Goal: Information Seeking & Learning: Learn about a topic

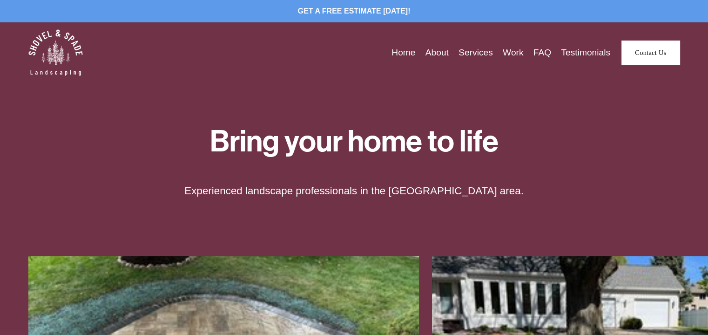
click at [434, 50] on link "About" at bounding box center [437, 53] width 23 height 14
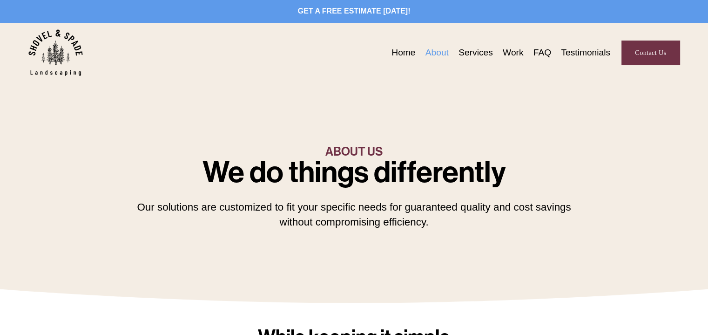
click at [591, 52] on link "Testimonials" at bounding box center [585, 53] width 49 height 14
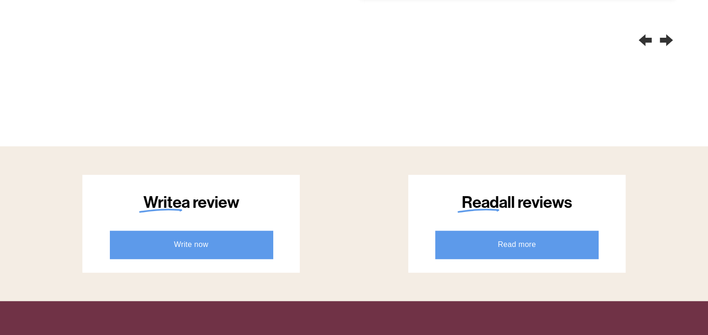
scroll to position [792, 0]
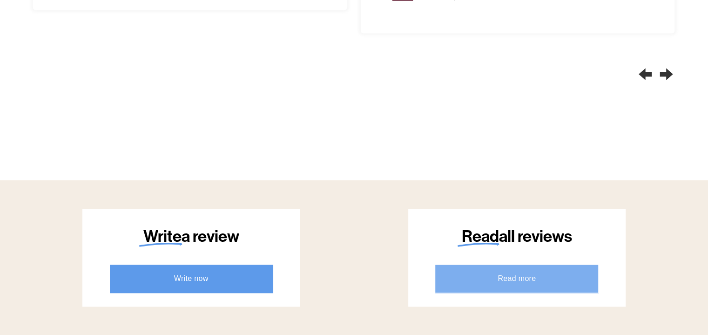
click at [547, 283] on link "Read more" at bounding box center [516, 279] width 163 height 28
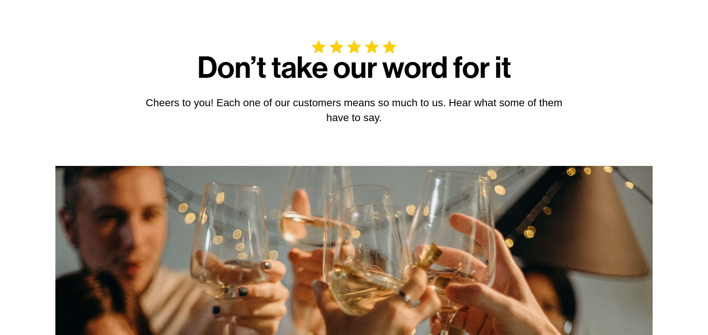
scroll to position [0, 0]
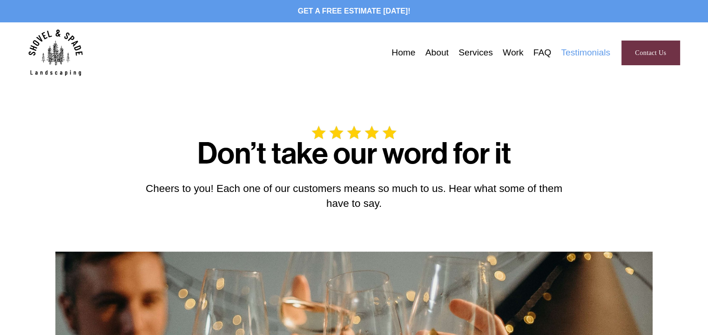
click at [548, 48] on link "FAQ" at bounding box center [543, 53] width 18 height 14
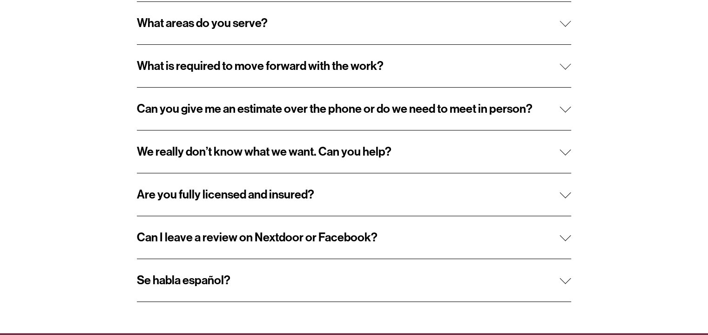
scroll to position [326, 0]
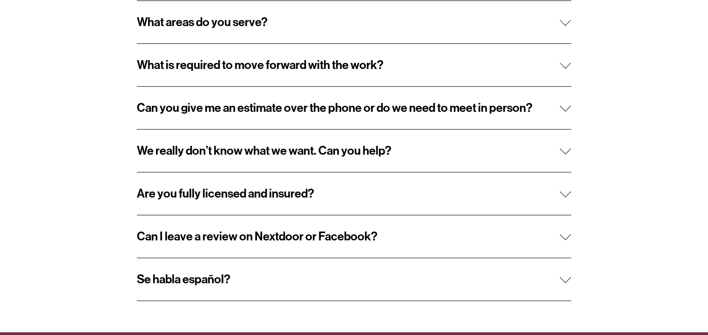
click at [224, 195] on span "Are you fully licensed and insured?" at bounding box center [348, 193] width 423 height 14
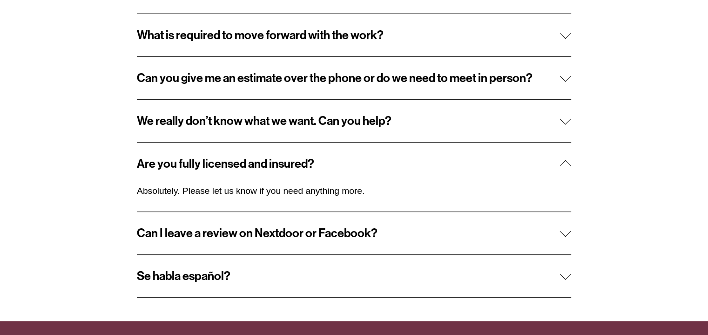
scroll to position [373, 0]
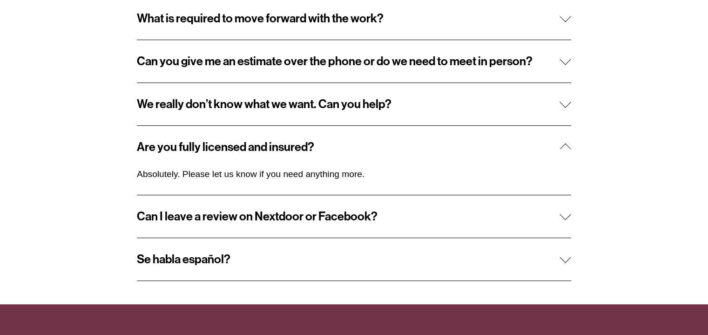
click at [185, 216] on span "Can I leave a review on Nextdoor or Facebook?" at bounding box center [348, 216] width 423 height 14
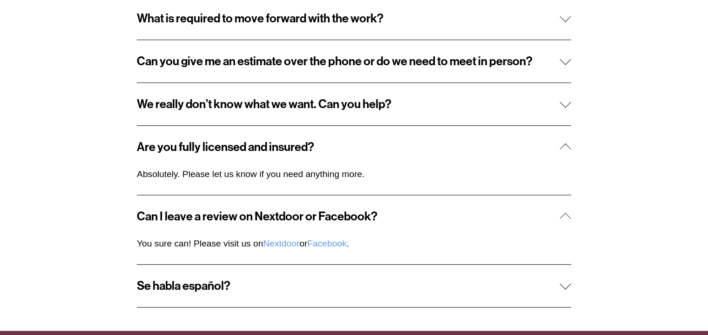
click at [157, 286] on span "Se habla español?" at bounding box center [348, 285] width 423 height 14
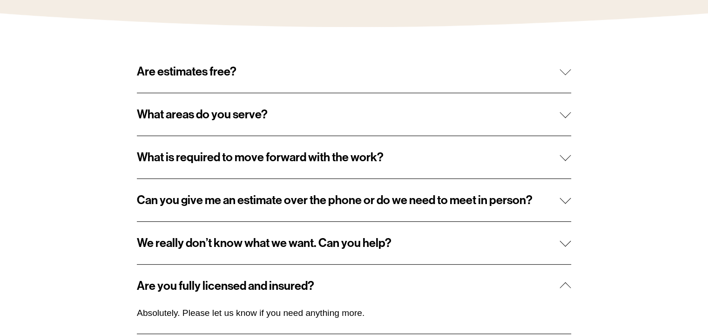
scroll to position [233, 0]
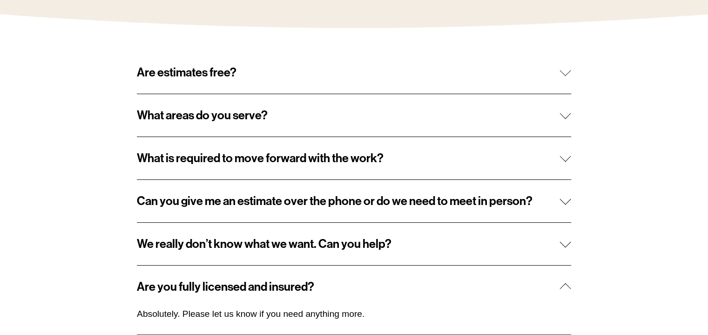
click at [166, 254] on button "We really don’t know what we want. Can you help?" at bounding box center [354, 244] width 435 height 42
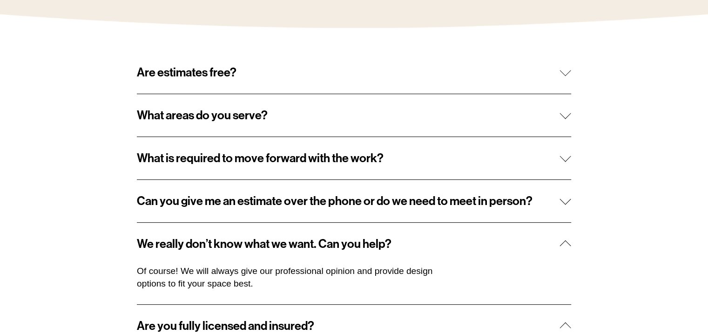
click at [188, 199] on span "Can you give me an estimate over the phone or do we need to meet in person?" at bounding box center [348, 201] width 423 height 14
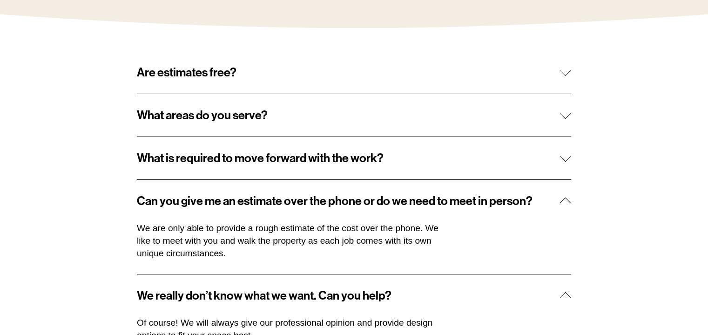
click at [183, 163] on span "What is required to move forward with the work?" at bounding box center [348, 158] width 423 height 14
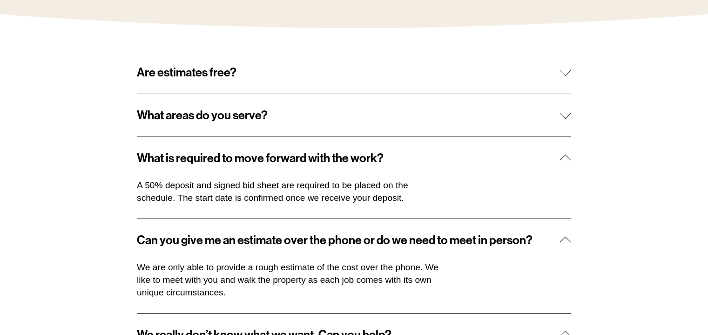
click at [154, 117] on span "What areas do you serve?" at bounding box center [348, 115] width 423 height 14
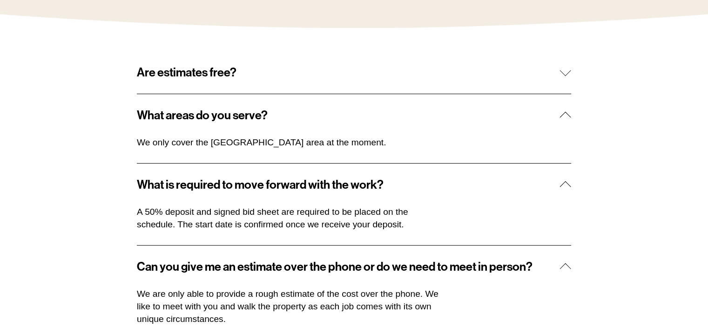
click at [183, 73] on span "Are estimates free?" at bounding box center [348, 72] width 423 height 14
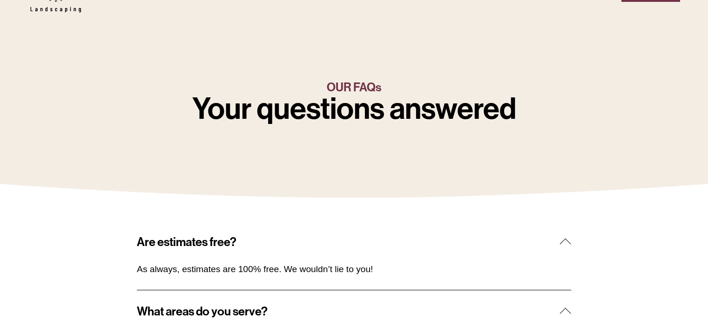
scroll to position [0, 0]
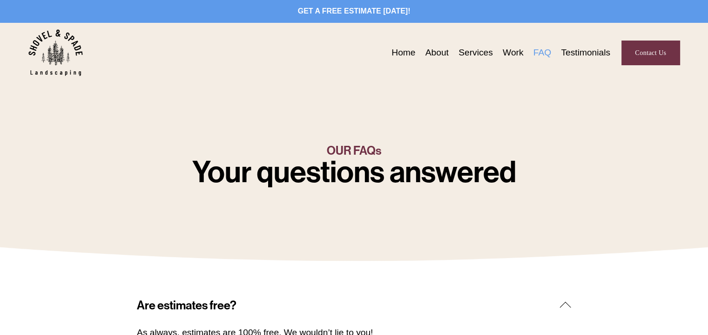
click at [465, 53] on link "Services" at bounding box center [476, 53] width 34 height 14
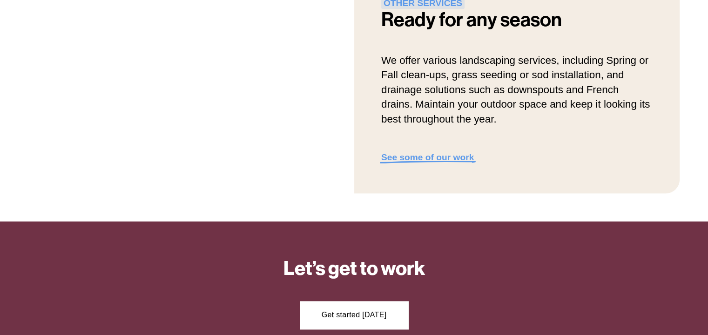
scroll to position [1118, 0]
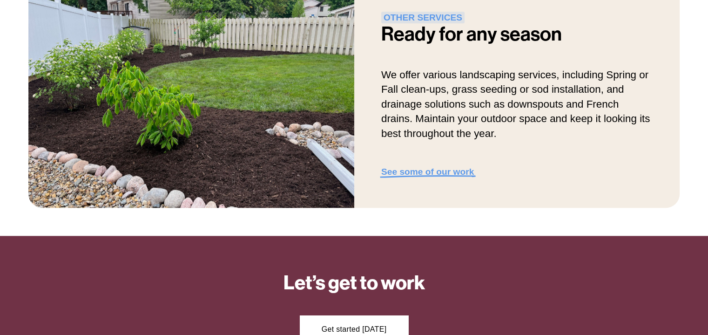
click at [415, 174] on strong "See some of our work" at bounding box center [427, 172] width 93 height 10
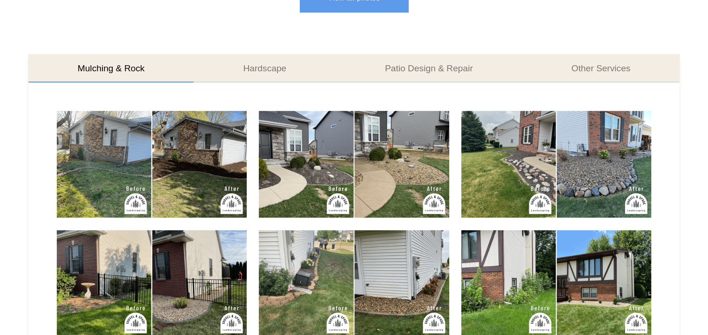
scroll to position [559, 0]
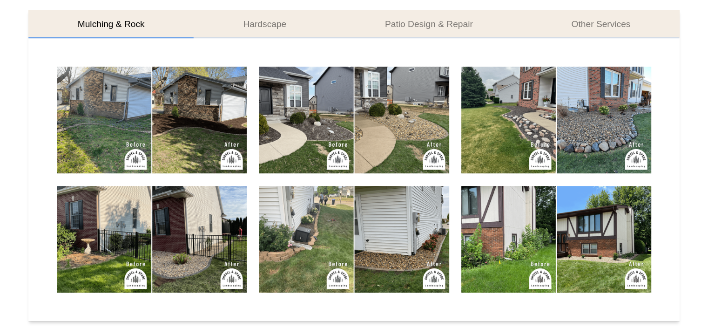
click at [162, 128] on img at bounding box center [152, 120] width 190 height 107
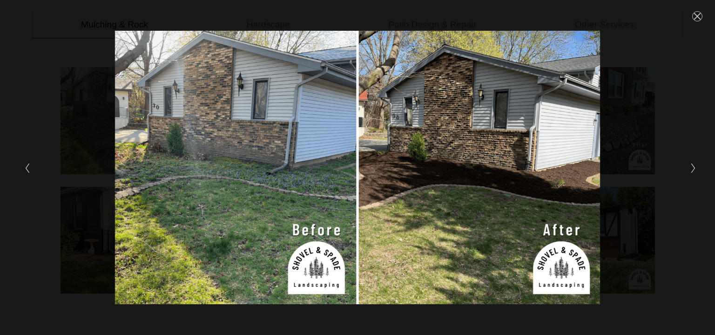
click at [694, 169] on polyline "Next Slide" at bounding box center [693, 167] width 3 height 9
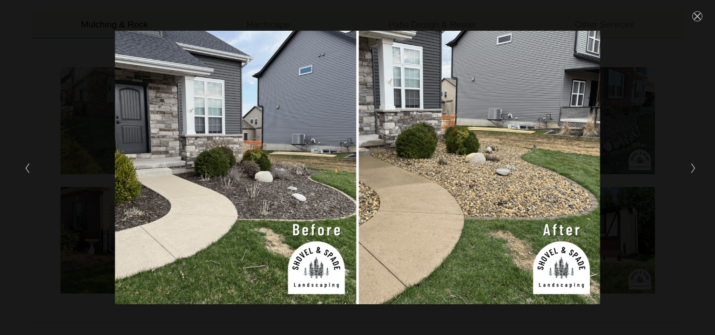
click at [694, 169] on polyline "Next Slide" at bounding box center [693, 167] width 3 height 9
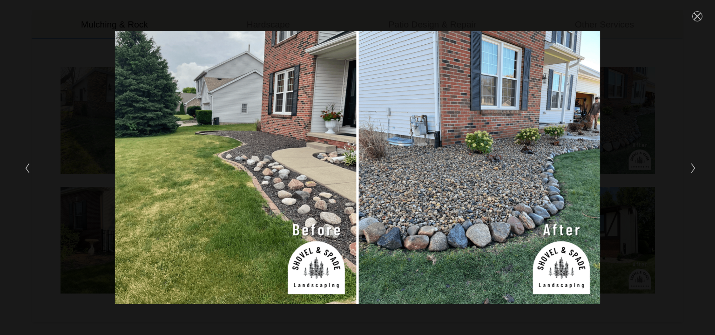
click at [694, 169] on polyline "Next Slide" at bounding box center [693, 167] width 3 height 9
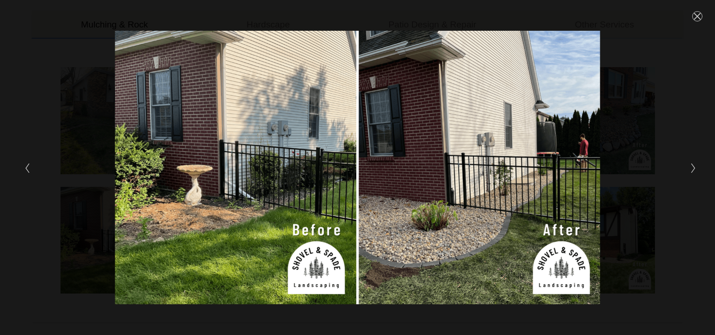
click at [694, 169] on polyline "Next Slide" at bounding box center [693, 167] width 3 height 9
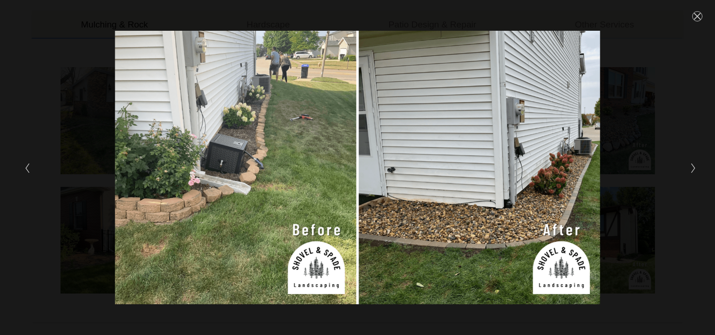
click at [694, 169] on polyline "Next Slide" at bounding box center [693, 167] width 3 height 9
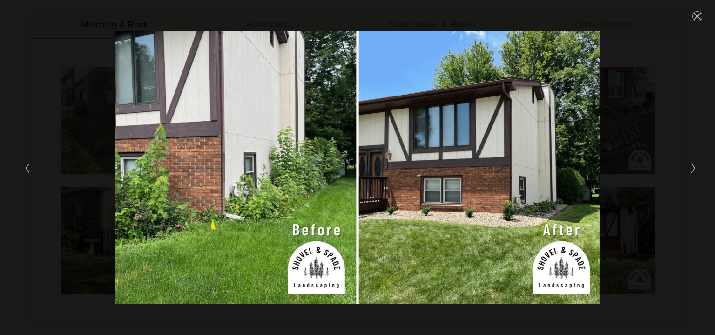
click at [694, 169] on polyline "Next Slide" at bounding box center [693, 167] width 3 height 9
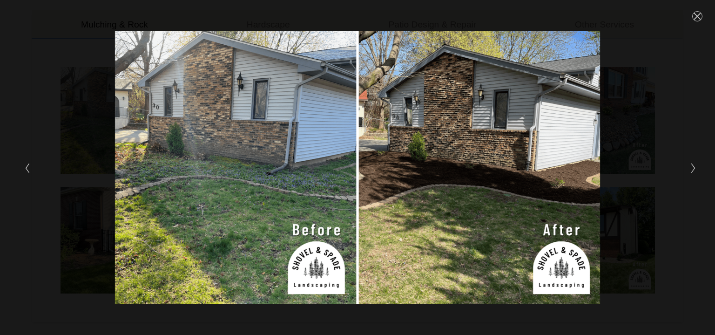
click at [694, 169] on polyline "Next Slide" at bounding box center [693, 167] width 3 height 9
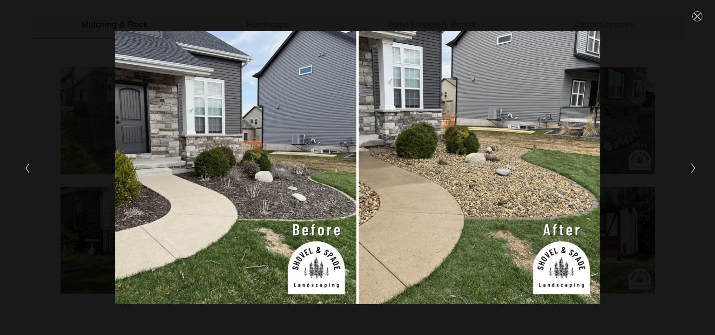
click at [695, 15] on icon "Close" at bounding box center [698, 16] width 10 height 10
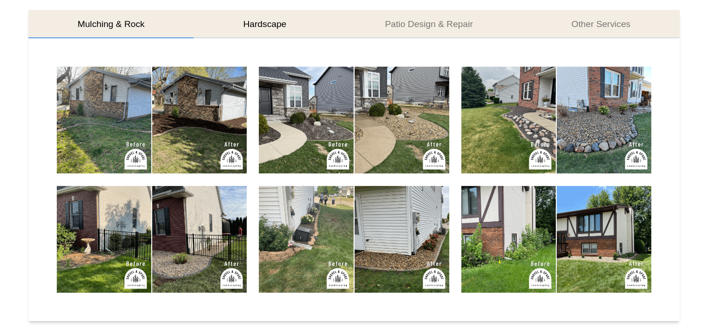
click at [255, 21] on button "Hardscape" at bounding box center [265, 24] width 142 height 28
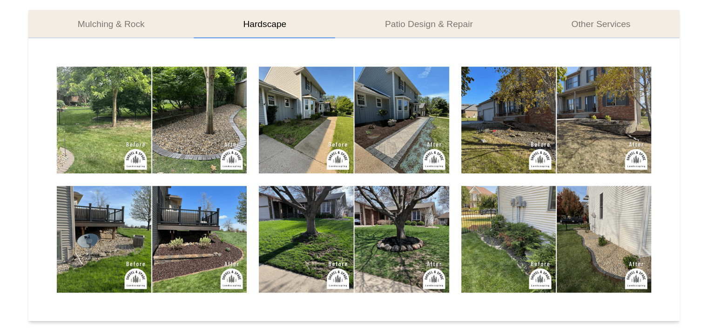
click at [194, 138] on img at bounding box center [152, 120] width 190 height 107
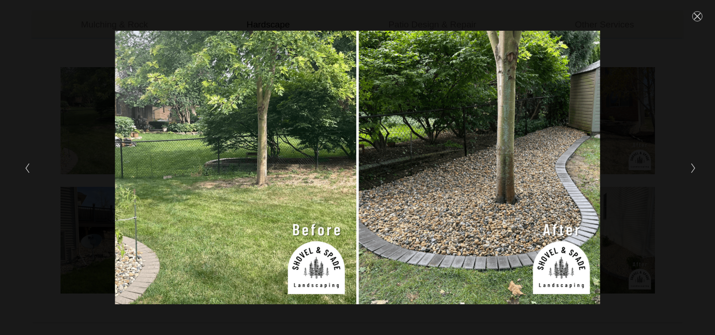
click at [693, 165] on polyline "Next Slide" at bounding box center [693, 167] width 3 height 9
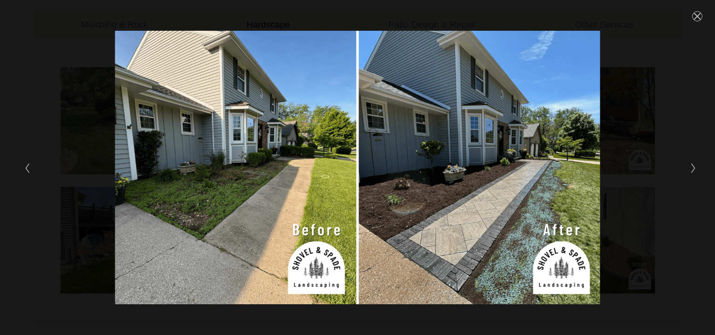
click at [693, 165] on polyline "Next Slide" at bounding box center [693, 167] width 3 height 9
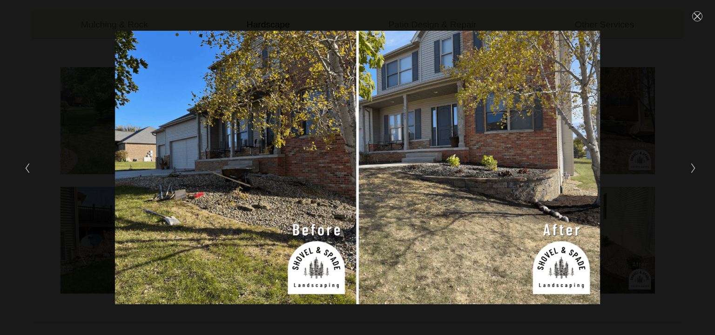
click at [27, 165] on icon "Previous Slide" at bounding box center [27, 168] width 6 height 11
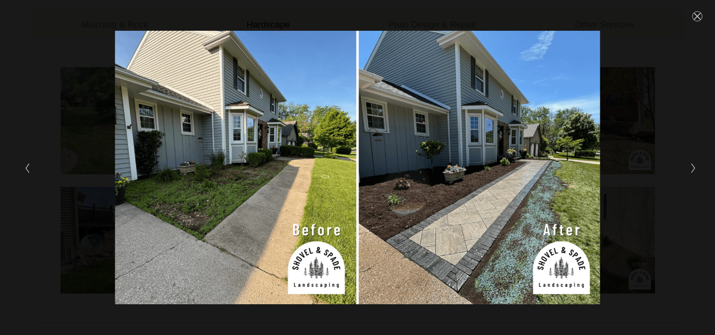
click at [693, 168] on icon "Next Slide" at bounding box center [694, 168] width 6 height 11
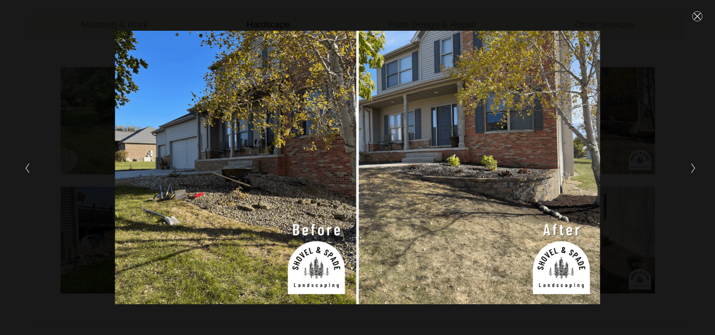
click at [693, 168] on icon "Next Slide" at bounding box center [694, 168] width 6 height 11
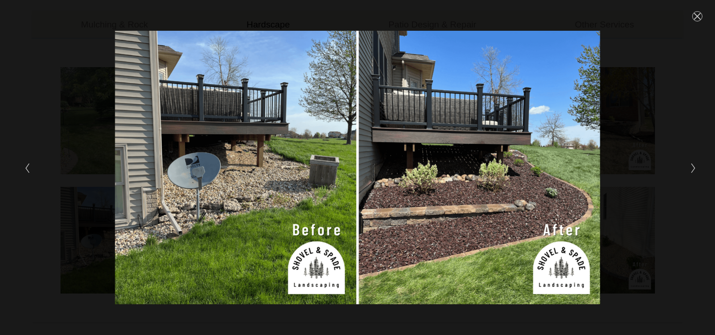
click at [693, 168] on icon "Next Slide" at bounding box center [694, 168] width 6 height 11
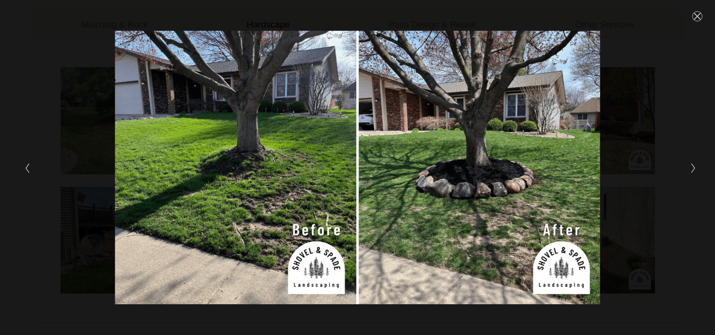
click at [693, 168] on icon "Next Slide" at bounding box center [694, 168] width 6 height 11
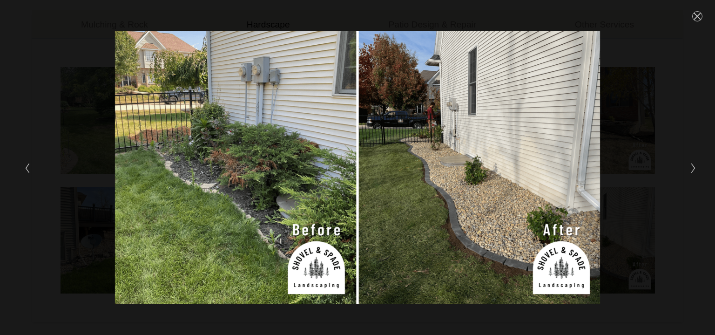
click at [693, 168] on icon "Next Slide" at bounding box center [694, 168] width 6 height 11
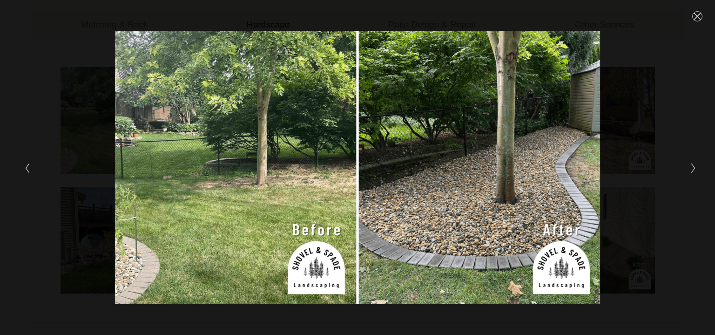
click at [693, 168] on icon "Next Slide" at bounding box center [694, 168] width 6 height 11
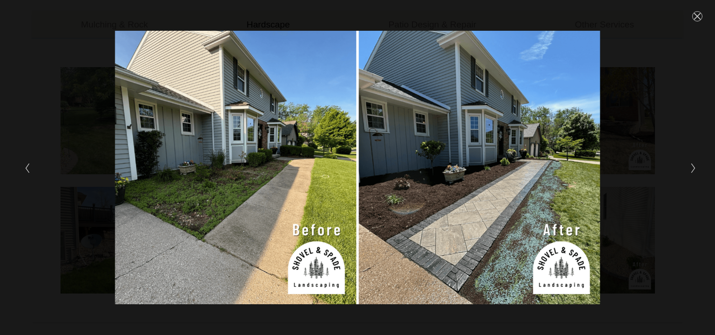
click at [695, 19] on icon "Close" at bounding box center [697, 16] width 7 height 7
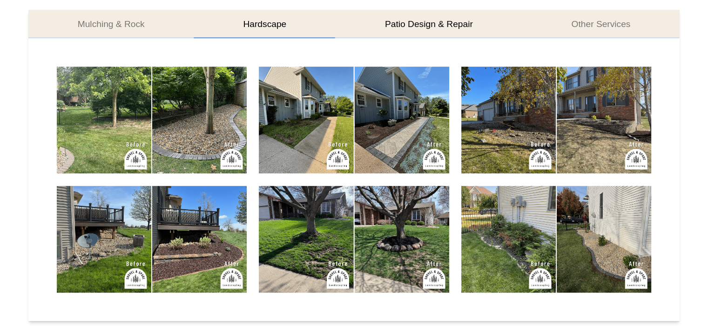
click at [425, 21] on button "Patio Design & Repair" at bounding box center [429, 24] width 187 height 28
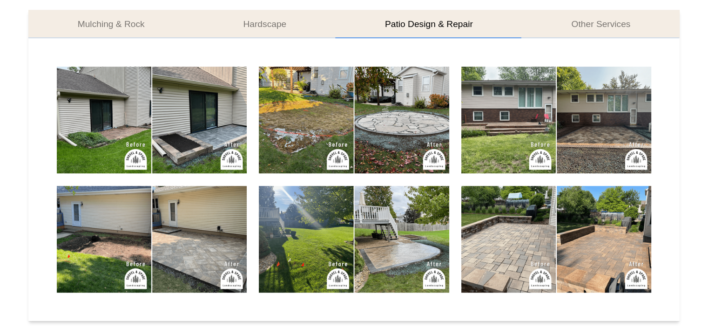
click at [186, 124] on img at bounding box center [152, 120] width 190 height 107
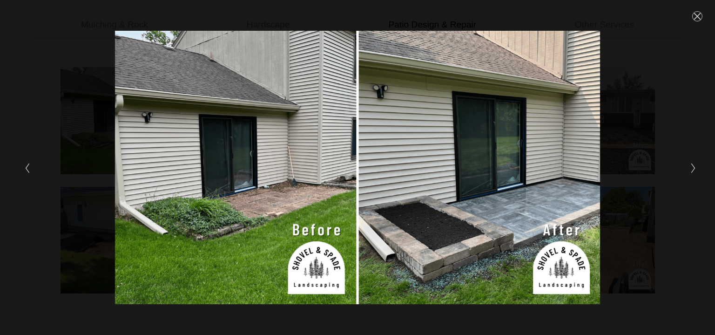
click at [695, 167] on icon "Next Slide" at bounding box center [694, 168] width 6 height 11
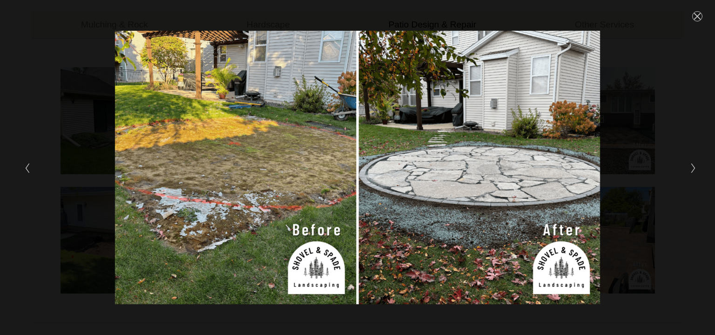
click at [691, 169] on icon "Next Slide" at bounding box center [694, 168] width 6 height 11
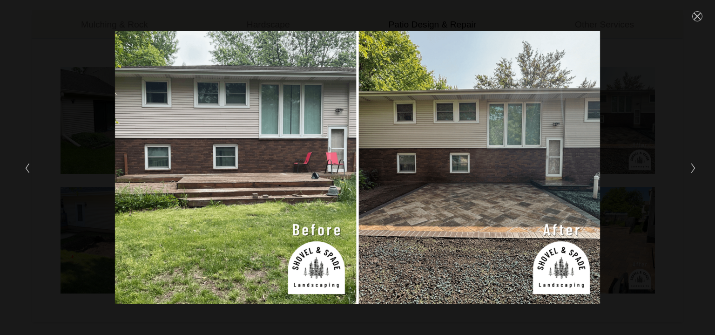
click at [691, 169] on icon "Next Slide" at bounding box center [694, 168] width 6 height 11
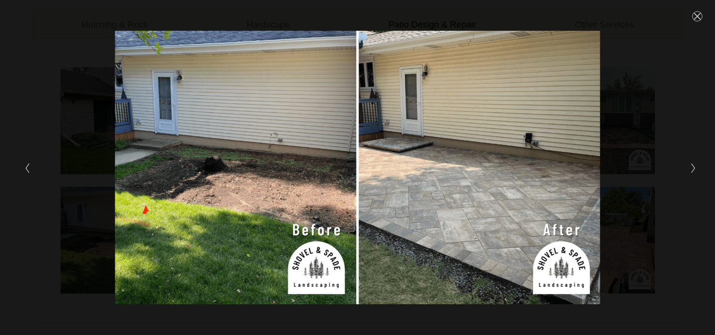
click at [691, 169] on icon "Next Slide" at bounding box center [694, 168] width 6 height 11
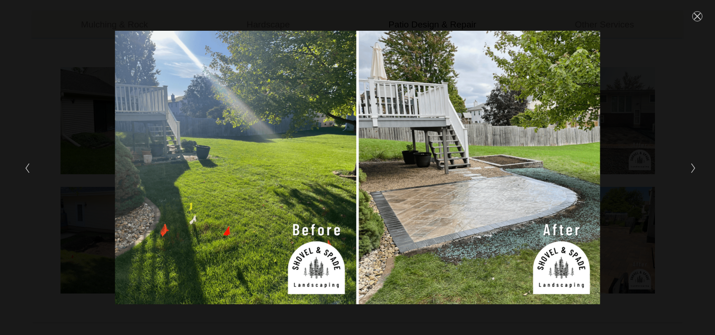
click at [691, 169] on icon "Next Slide" at bounding box center [694, 168] width 6 height 11
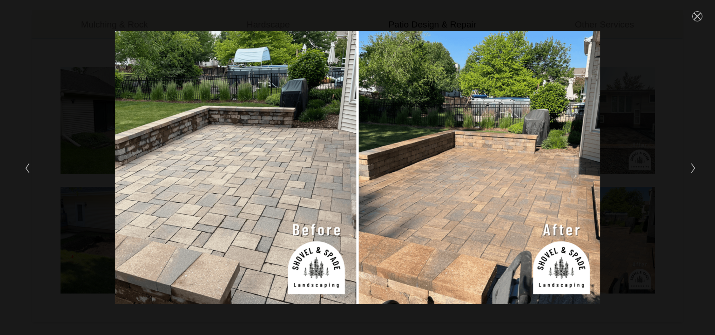
click at [691, 169] on icon "Next Slide" at bounding box center [694, 168] width 6 height 11
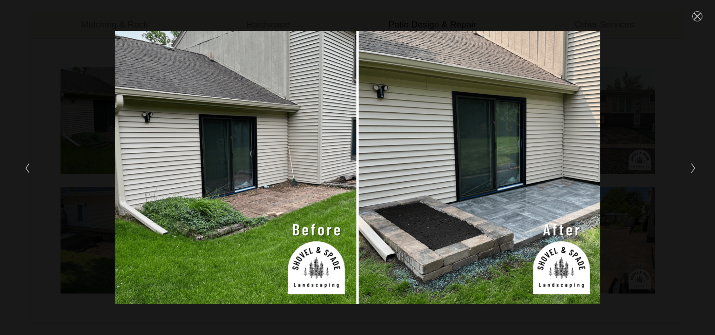
click at [691, 169] on icon "Next Slide" at bounding box center [694, 168] width 6 height 11
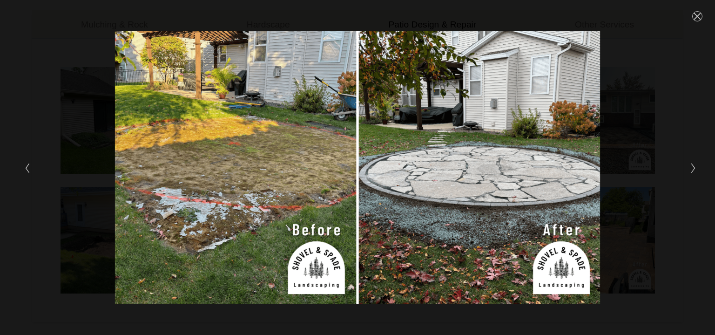
click at [696, 15] on icon "Close" at bounding box center [697, 16] width 7 height 7
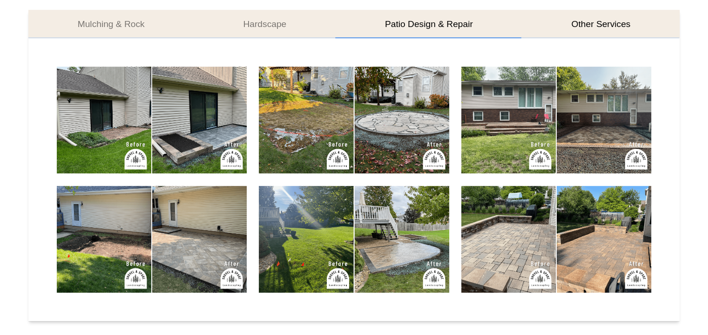
click at [590, 21] on button "Other Services" at bounding box center [602, 24] width 158 height 28
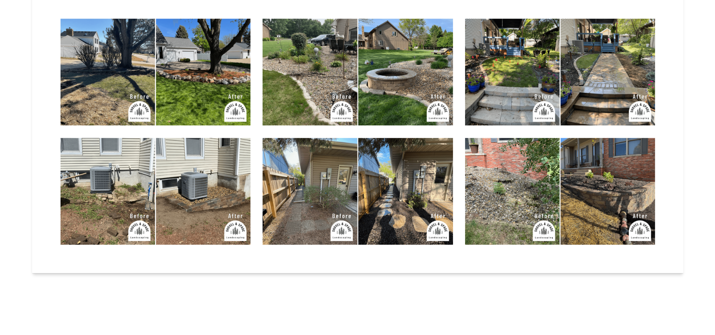
scroll to position [605, 0]
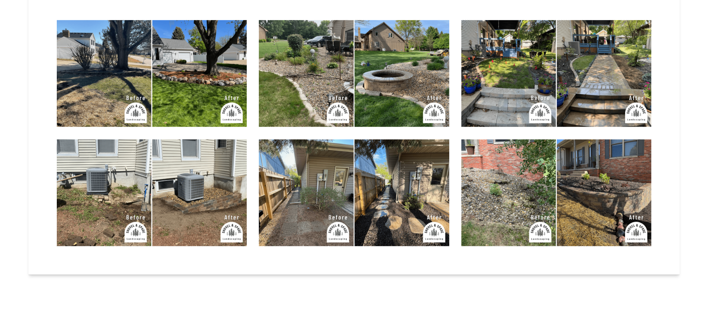
click at [118, 86] on img at bounding box center [152, 73] width 190 height 107
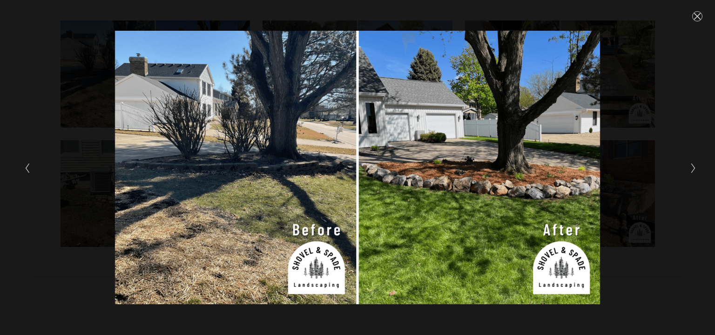
click at [693, 168] on icon "Next Slide" at bounding box center [694, 168] width 6 height 11
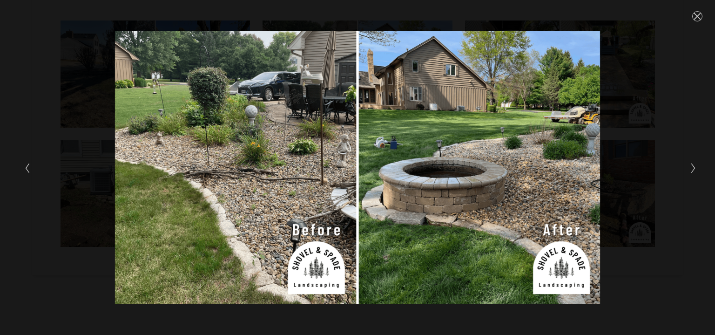
click at [693, 168] on icon "Next Slide" at bounding box center [694, 168] width 6 height 11
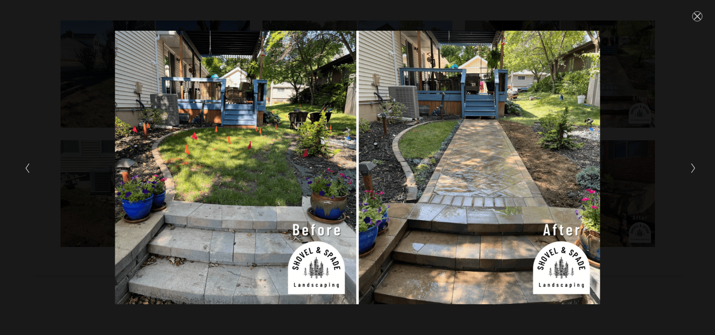
click at [693, 168] on icon "Next Slide" at bounding box center [694, 168] width 6 height 11
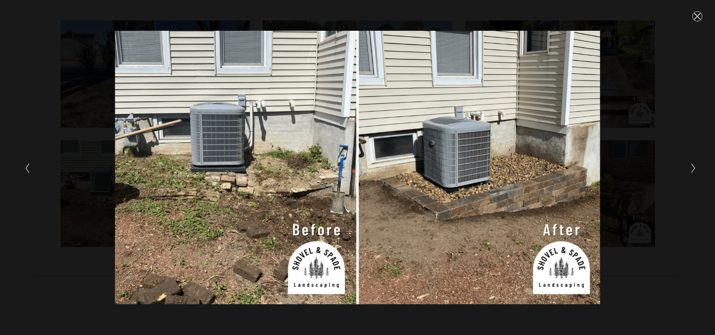
click at [693, 168] on icon "Next Slide" at bounding box center [694, 168] width 6 height 11
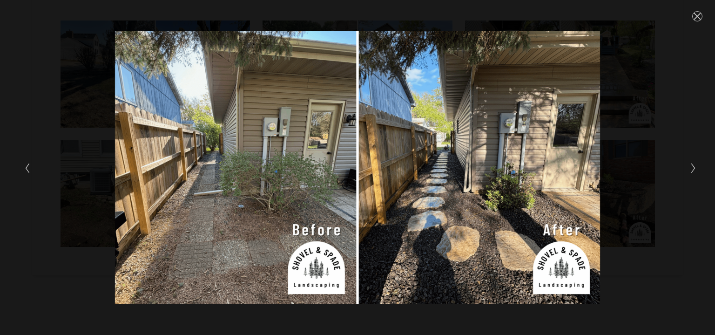
click at [26, 166] on icon "Previous Slide" at bounding box center [27, 168] width 6 height 11
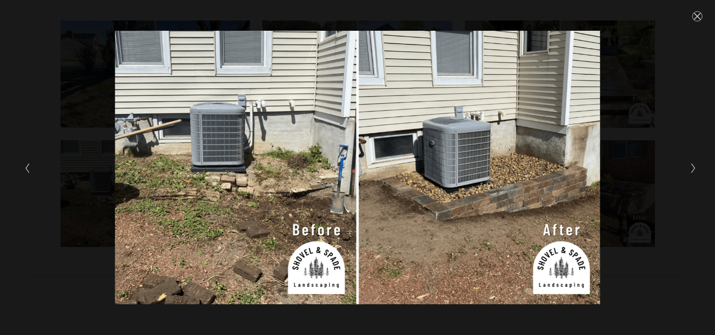
click at [693, 168] on icon "Next Slide" at bounding box center [694, 168] width 6 height 11
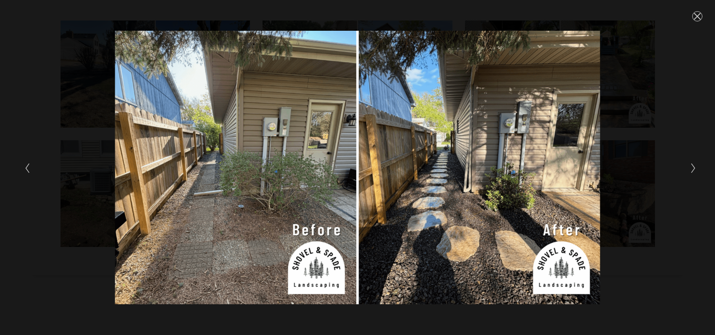
click at [693, 168] on icon "Next Slide" at bounding box center [694, 168] width 6 height 11
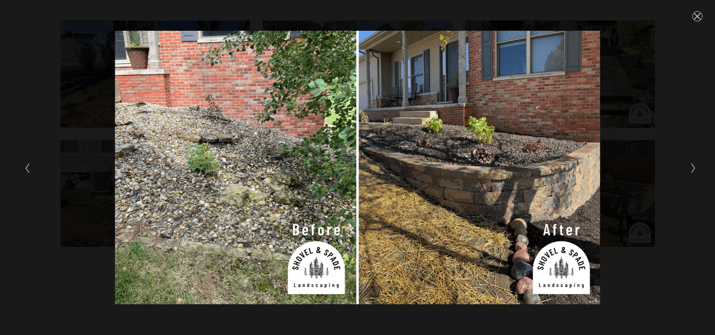
click at [693, 168] on icon "Next Slide" at bounding box center [694, 168] width 6 height 11
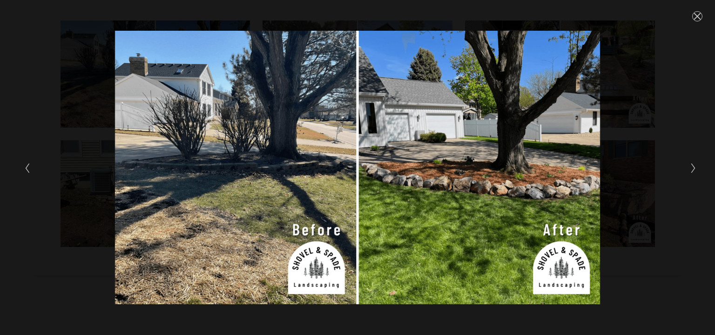
click at [693, 168] on icon "Next Slide" at bounding box center [694, 168] width 6 height 11
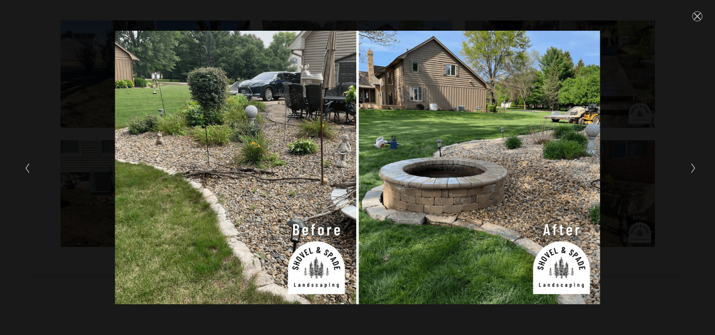
click at [693, 168] on icon "Next Slide" at bounding box center [694, 168] width 6 height 11
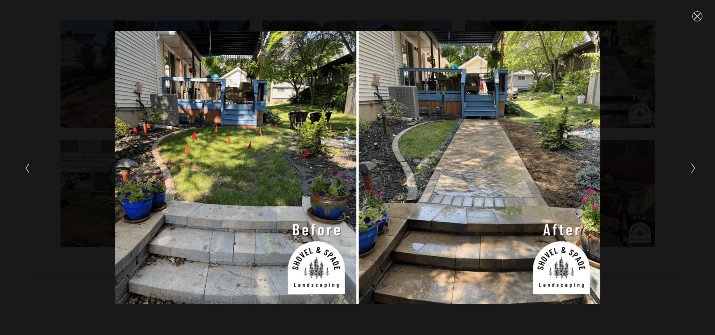
click at [698, 14] on icon "Close" at bounding box center [698, 16] width 10 height 10
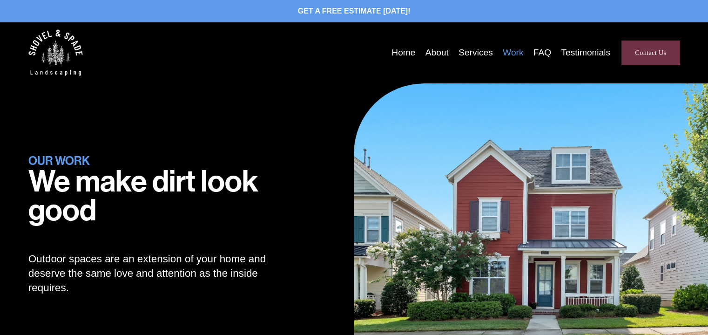
click at [395, 52] on link "Home" at bounding box center [404, 53] width 24 height 14
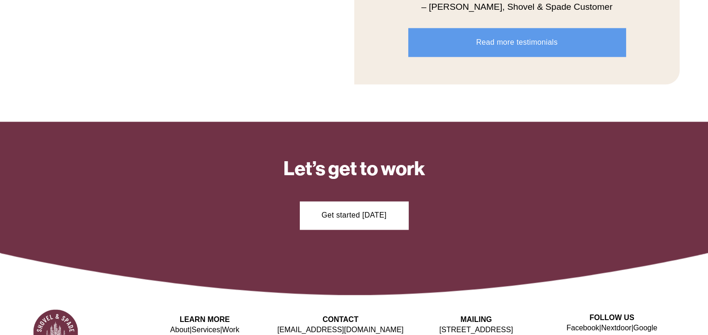
scroll to position [1211, 0]
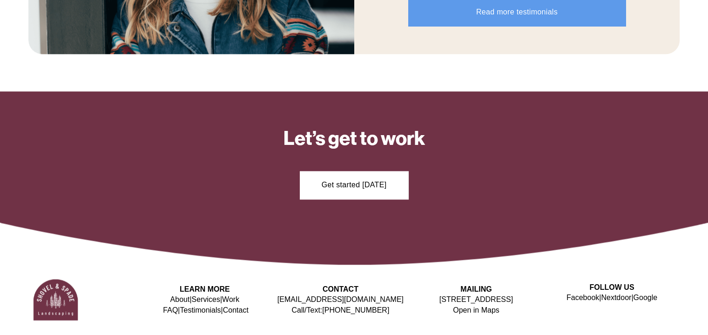
click at [569, 298] on link "Facebook" at bounding box center [583, 297] width 33 height 10
